Goal: Understand process/instructions

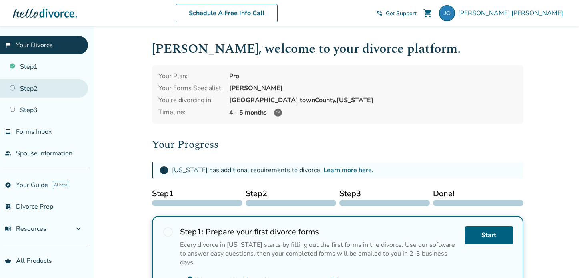
click at [28, 86] on link "Step 2" at bounding box center [44, 88] width 88 height 18
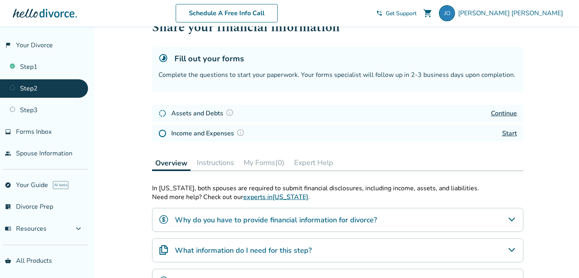
scroll to position [29, 0]
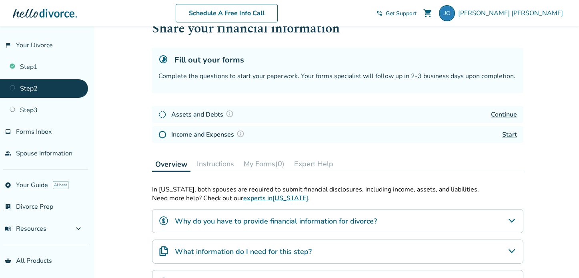
click at [497, 113] on link "Continue" at bounding box center [504, 114] width 26 height 9
